Goal: Entertainment & Leisure: Consume media (video, audio)

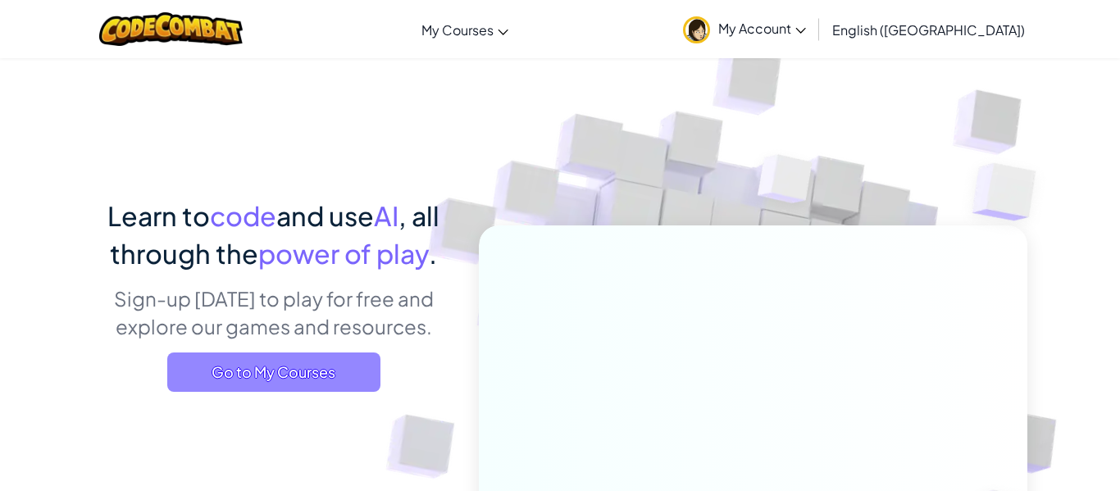
click at [343, 367] on span "Go to My Courses" at bounding box center [273, 372] width 213 height 39
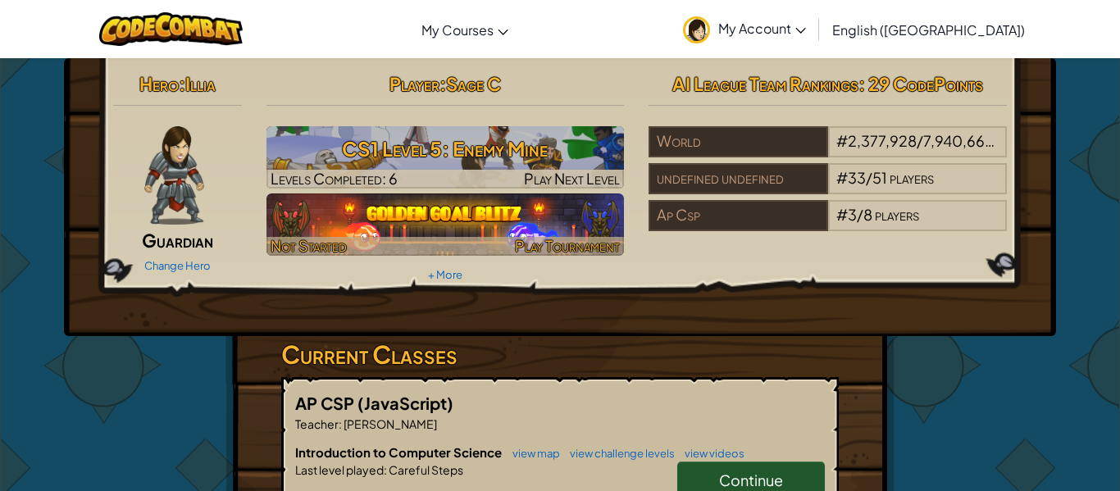
click at [467, 252] on div at bounding box center [445, 246] width 358 height 19
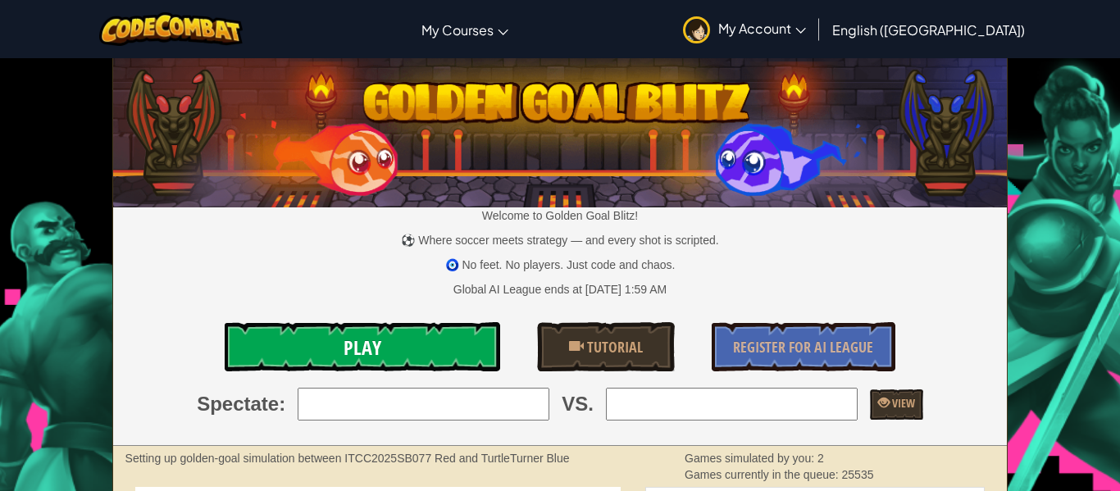
click at [451, 335] on link "Play" at bounding box center [363, 346] width 276 height 49
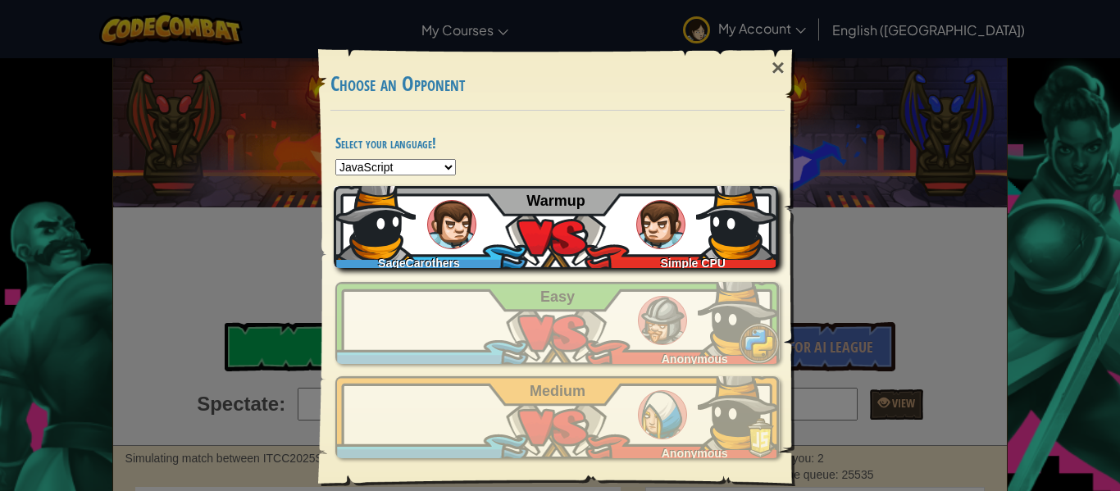
click at [594, 251] on div "SageCarothers Simple CPU Warmup" at bounding box center [556, 227] width 444 height 82
